Goal: Task Accomplishment & Management: Use online tool/utility

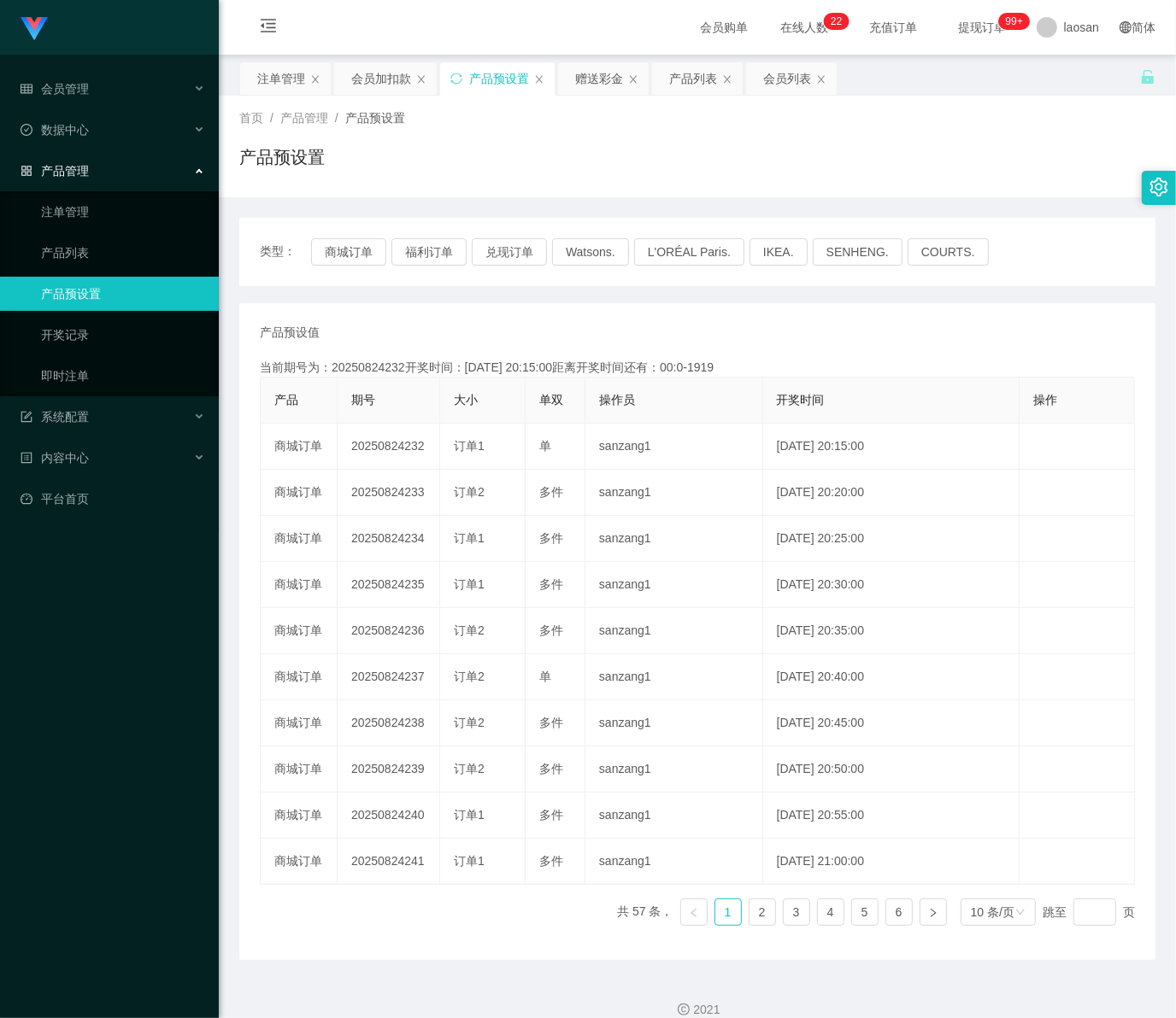
click at [103, 287] on link "产品预设置" at bounding box center [123, 294] width 164 height 34
click at [1113, 997] on div "2021" at bounding box center [697, 1000] width 957 height 79
click at [519, 256] on button "兑现订单" at bounding box center [509, 251] width 76 height 27
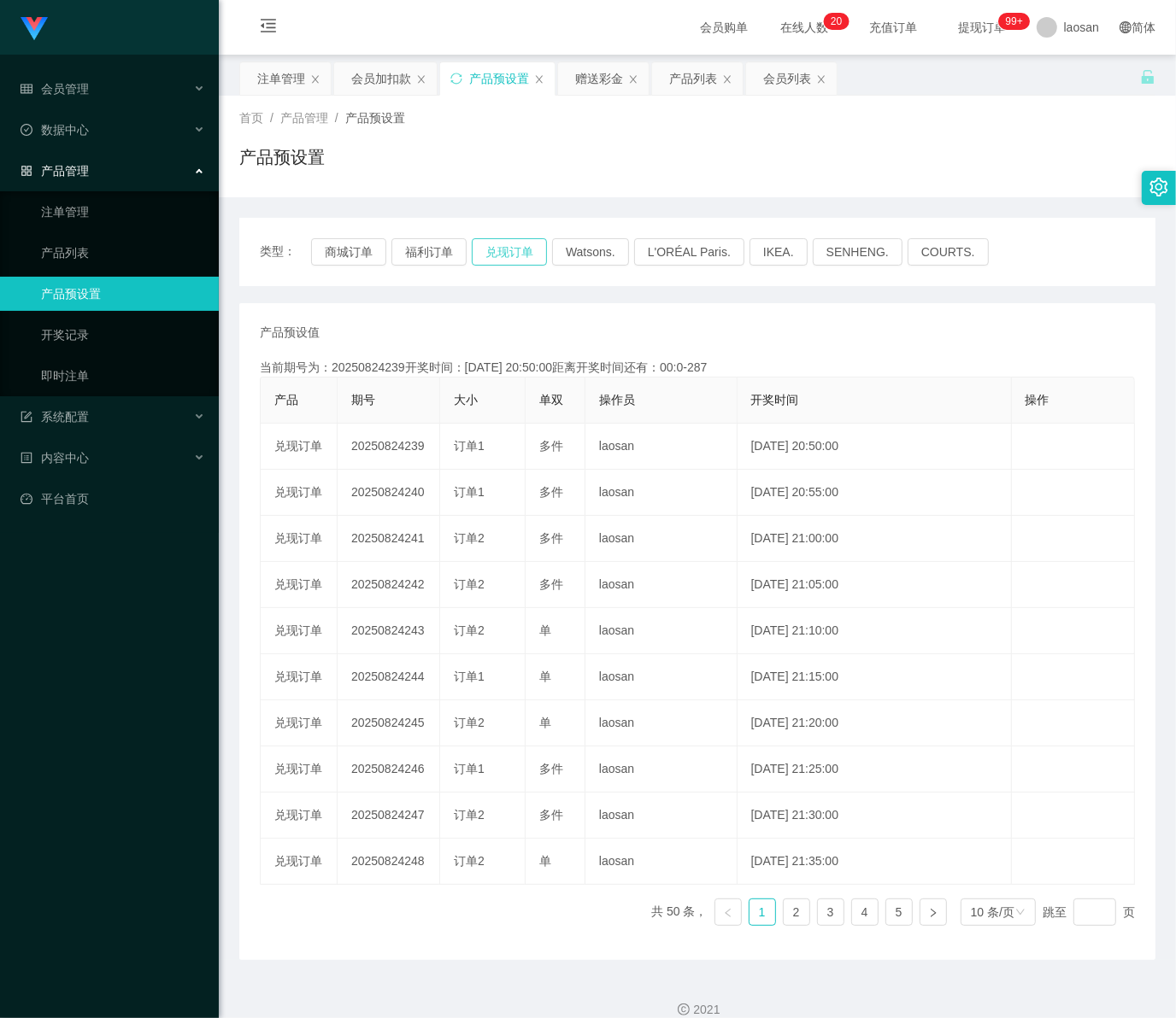
click at [504, 263] on button "兑现订单" at bounding box center [509, 251] width 76 height 27
click at [76, 207] on link "注单管理" at bounding box center [123, 212] width 164 height 34
